Goal: Task Accomplishment & Management: Manage account settings

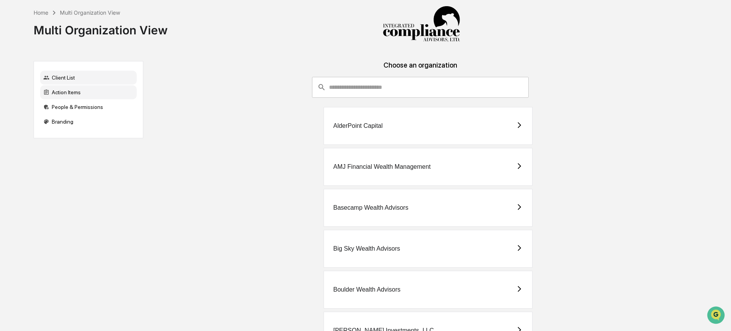
click at [73, 95] on div "Action Items" at bounding box center [88, 92] width 97 height 14
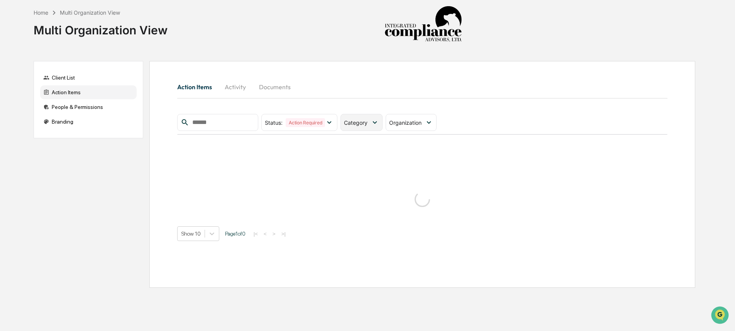
click at [367, 126] on div "Category" at bounding box center [362, 122] width 42 height 17
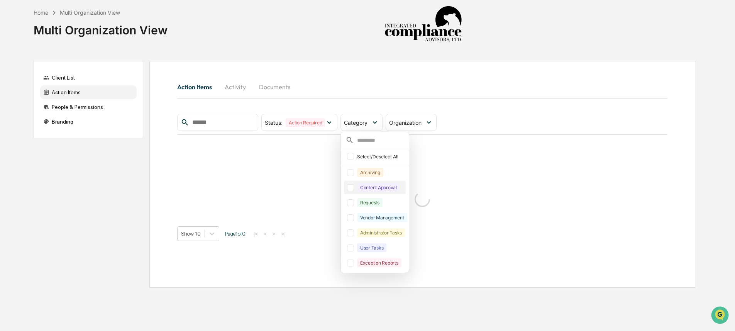
click at [368, 188] on div "Content Approval" at bounding box center [378, 187] width 43 height 9
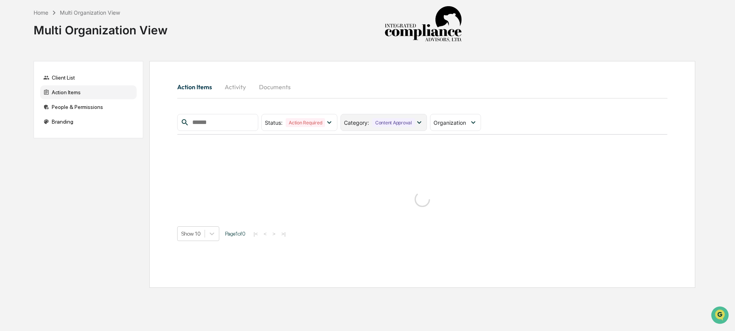
click at [377, 126] on div "Content Approval" at bounding box center [393, 122] width 43 height 9
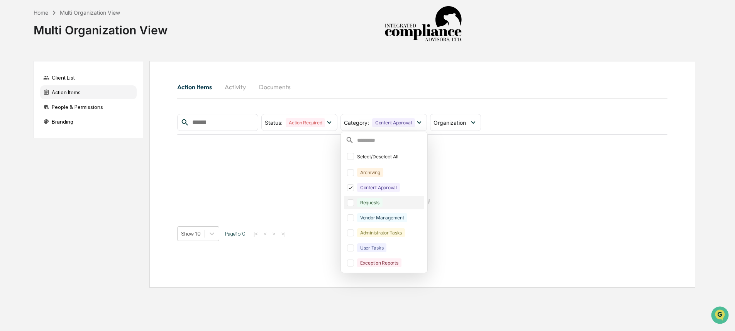
click at [386, 201] on div "Requests" at bounding box center [390, 202] width 66 height 9
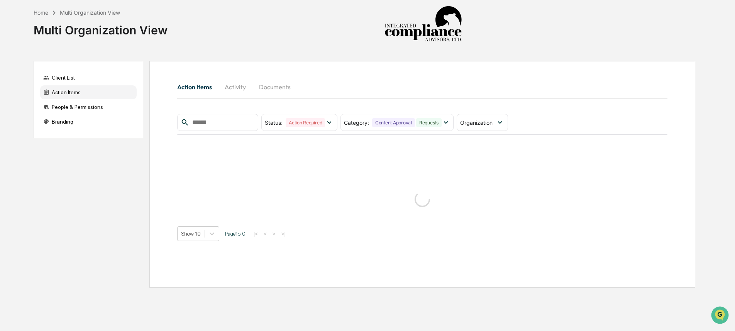
click at [655, 42] on div "Home Multi Organization View Multi Organization View" at bounding box center [365, 24] width 662 height 49
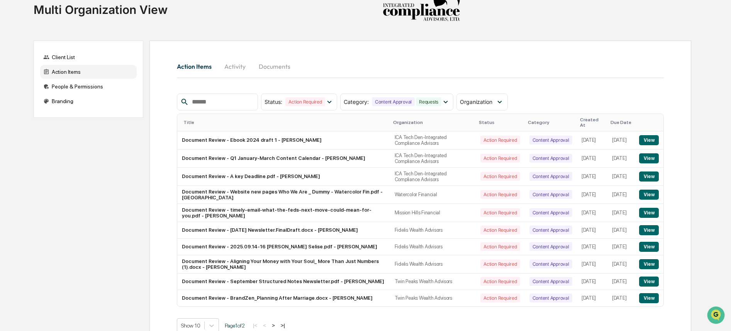
scroll to position [31, 0]
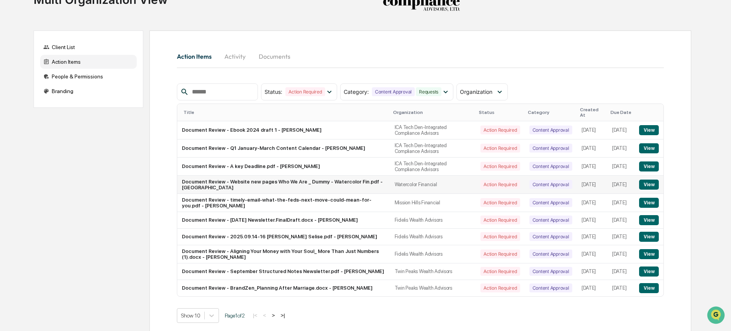
click at [648, 181] on button "View" at bounding box center [649, 185] width 20 height 10
